Goal: Information Seeking & Learning: Understand process/instructions

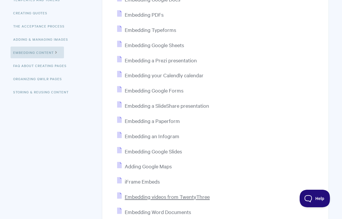
scroll to position [220, 0]
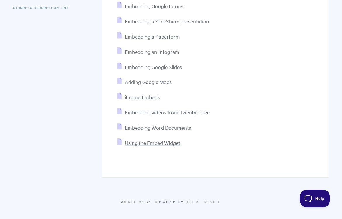
click at [169, 144] on span "Using the Embed Widget" at bounding box center [153, 142] width 56 height 7
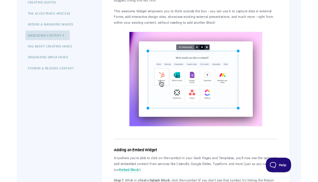
scroll to position [156, 0]
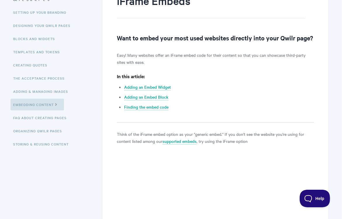
scroll to position [117, 0]
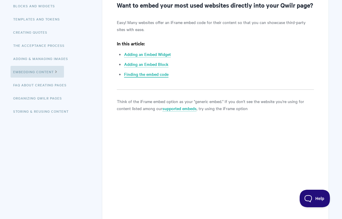
click at [159, 77] on link "Finding the embed code" at bounding box center [146, 74] width 44 height 6
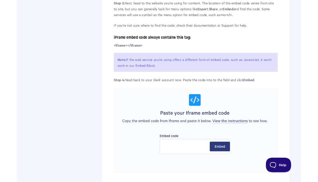
scroll to position [891, 0]
